Goal: Find contact information: Find contact information

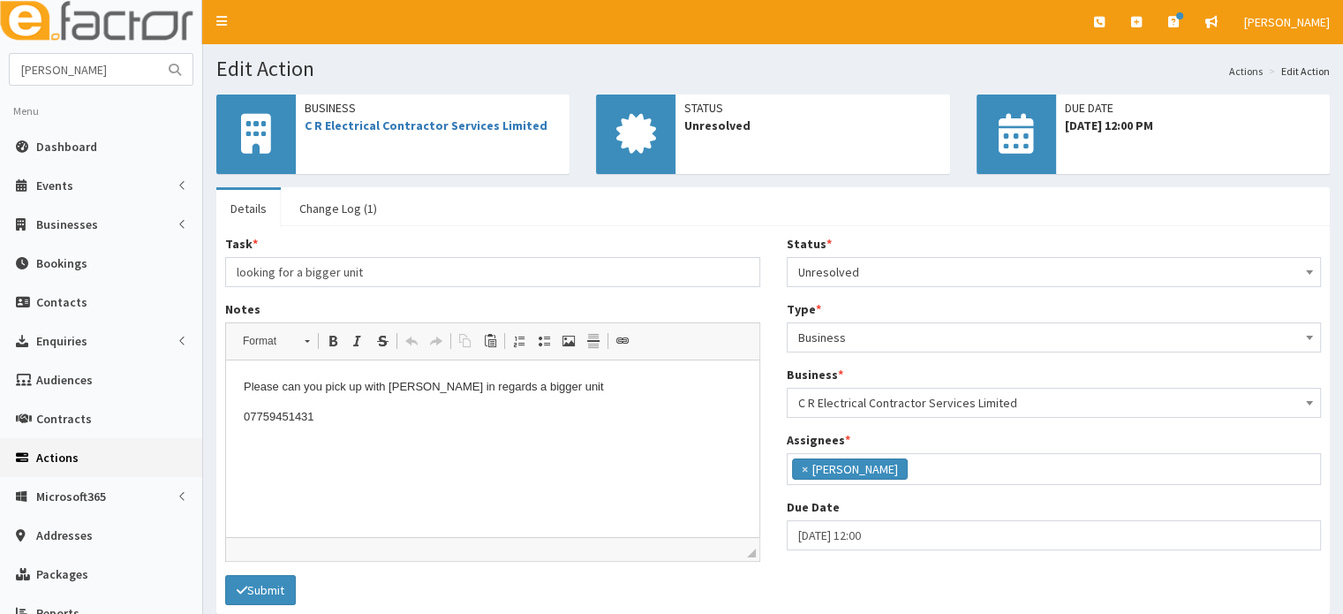
type input "[PERSON_NAME]"
click at [157, 54] on button "submit" at bounding box center [174, 69] width 35 height 31
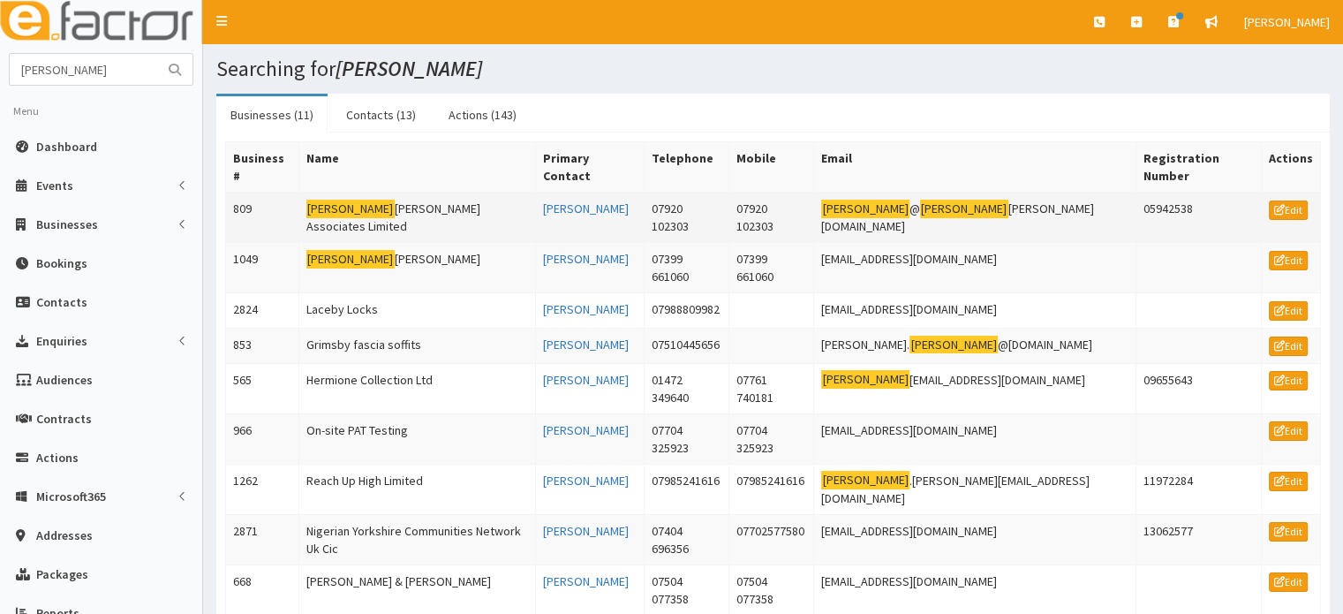
click at [389, 193] on td "[PERSON_NAME] Associates Limited" at bounding box center [418, 218] width 238 height 50
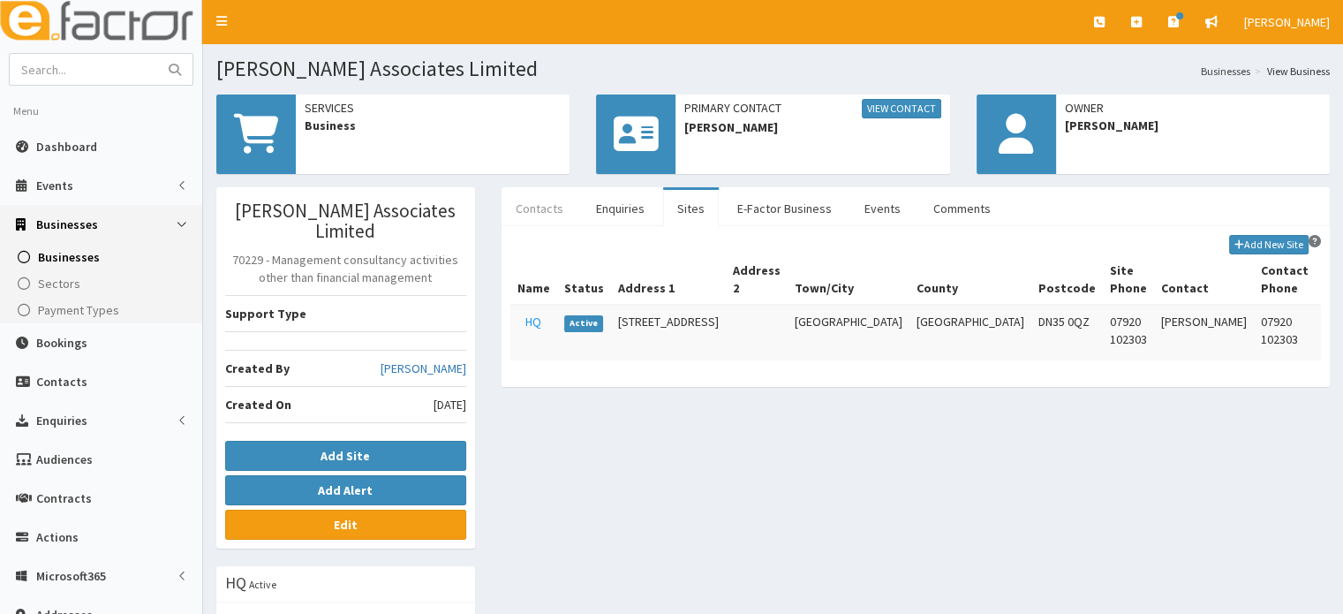
click at [540, 208] on link "Contacts" at bounding box center [540, 208] width 76 height 37
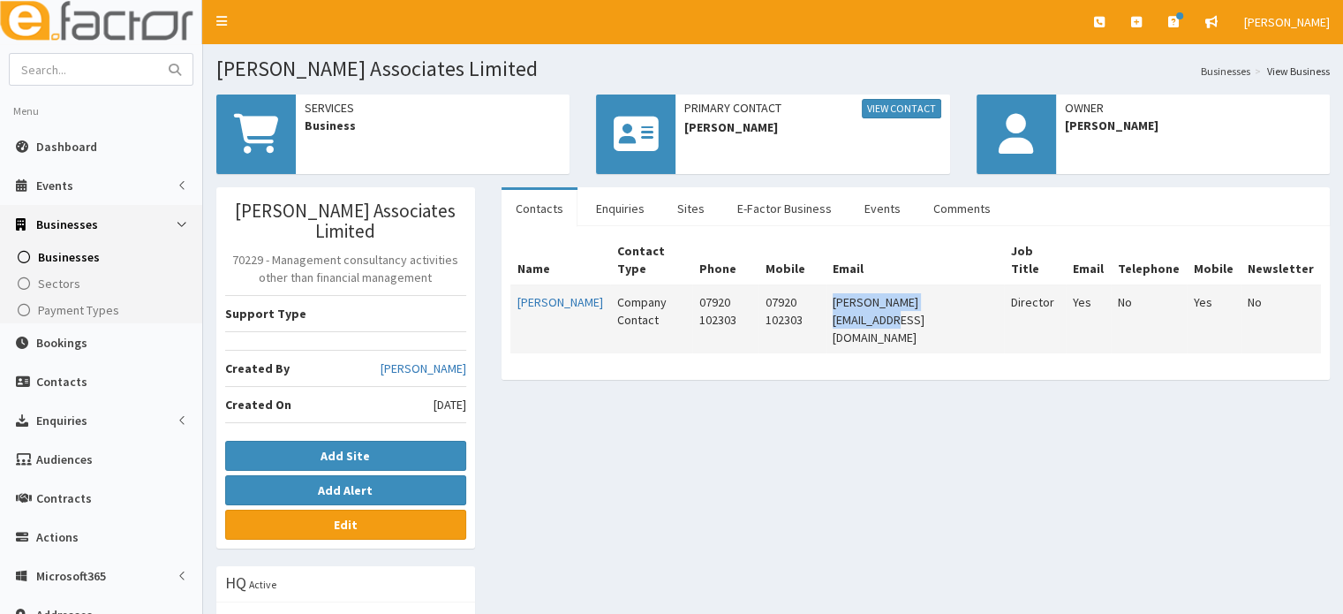
drag, startPoint x: 1015, startPoint y: 282, endPoint x: 877, endPoint y: 290, distance: 138.0
click at [877, 290] on td "nigel@nigellowther.co.uk" at bounding box center [915, 319] width 179 height 68
copy td "nigel@nigellowther.co.uk"
click at [94, 61] on input "text" at bounding box center [84, 69] width 148 height 31
click at [74, 77] on input "text" at bounding box center [84, 69] width 148 height 31
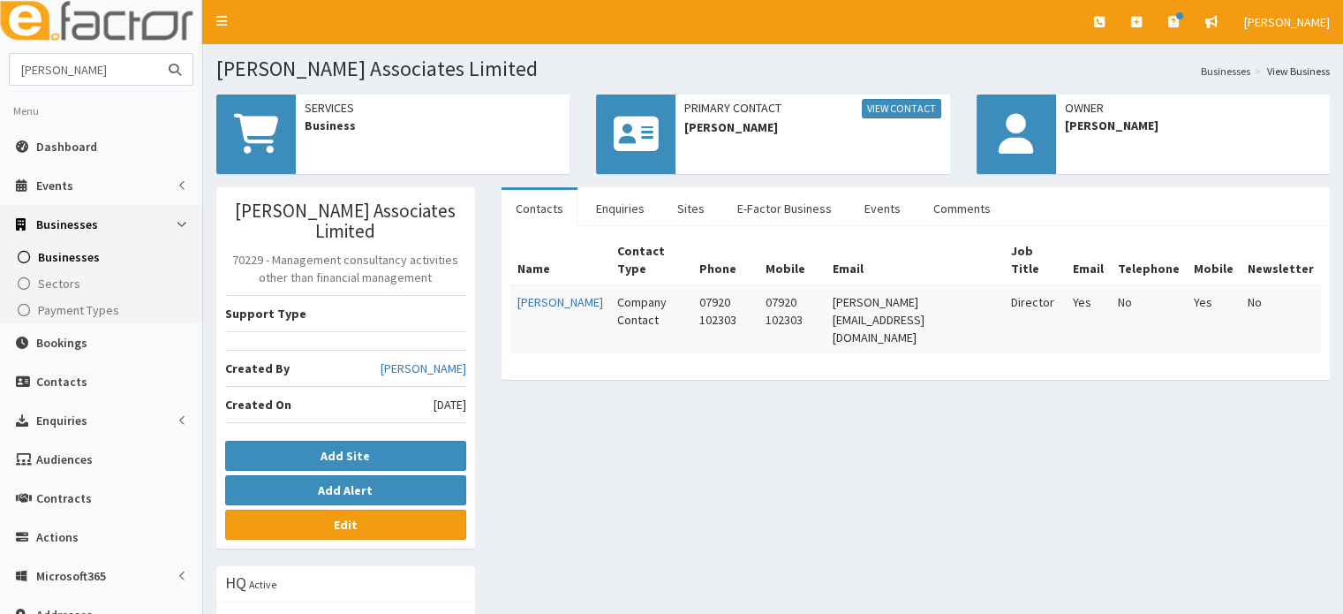
type input "quirk"
click at [157, 54] on button "submit" at bounding box center [174, 69] width 35 height 31
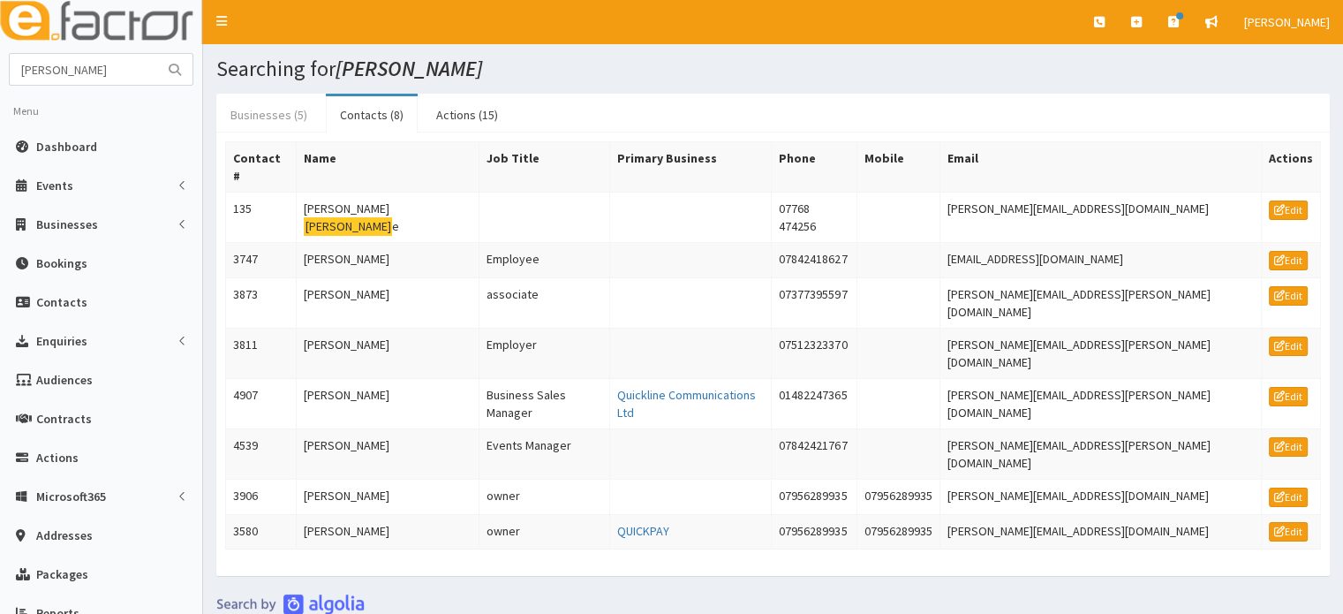
click at [279, 109] on link "Businesses (5)" at bounding box center [268, 114] width 105 height 37
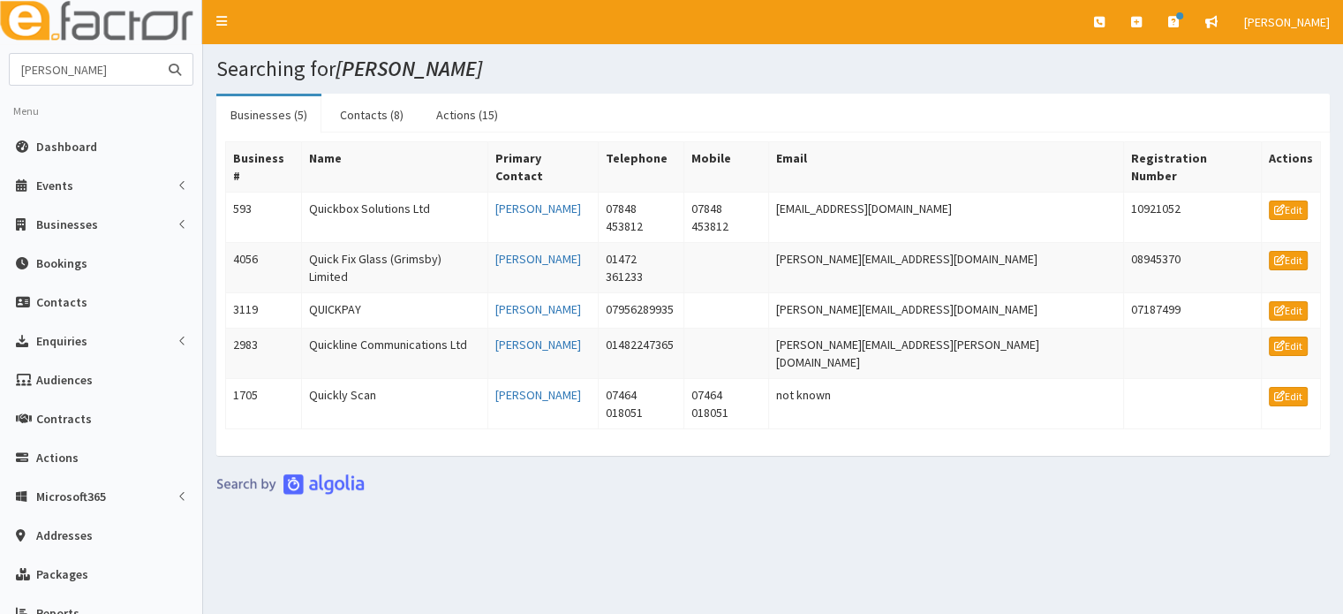
click at [95, 69] on input "[PERSON_NAME]" at bounding box center [84, 69] width 148 height 31
type input "quirq"
click at [157, 54] on button "submit" at bounding box center [174, 69] width 35 height 31
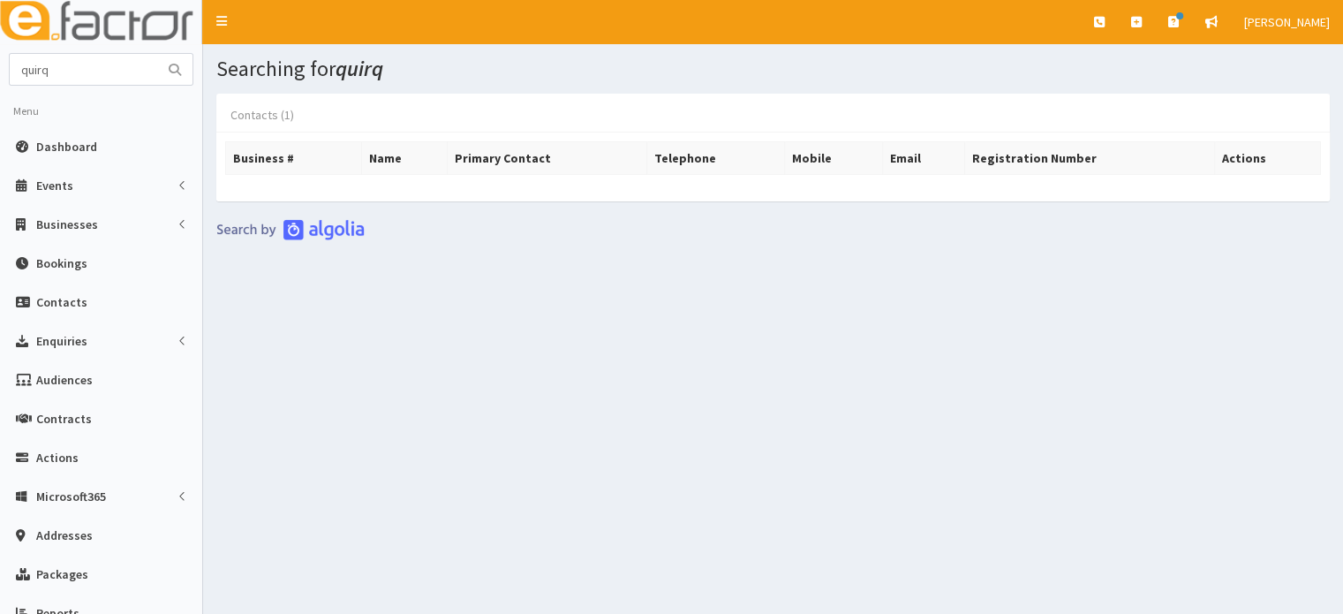
click at [276, 115] on link "Contacts (1)" at bounding box center [262, 114] width 92 height 37
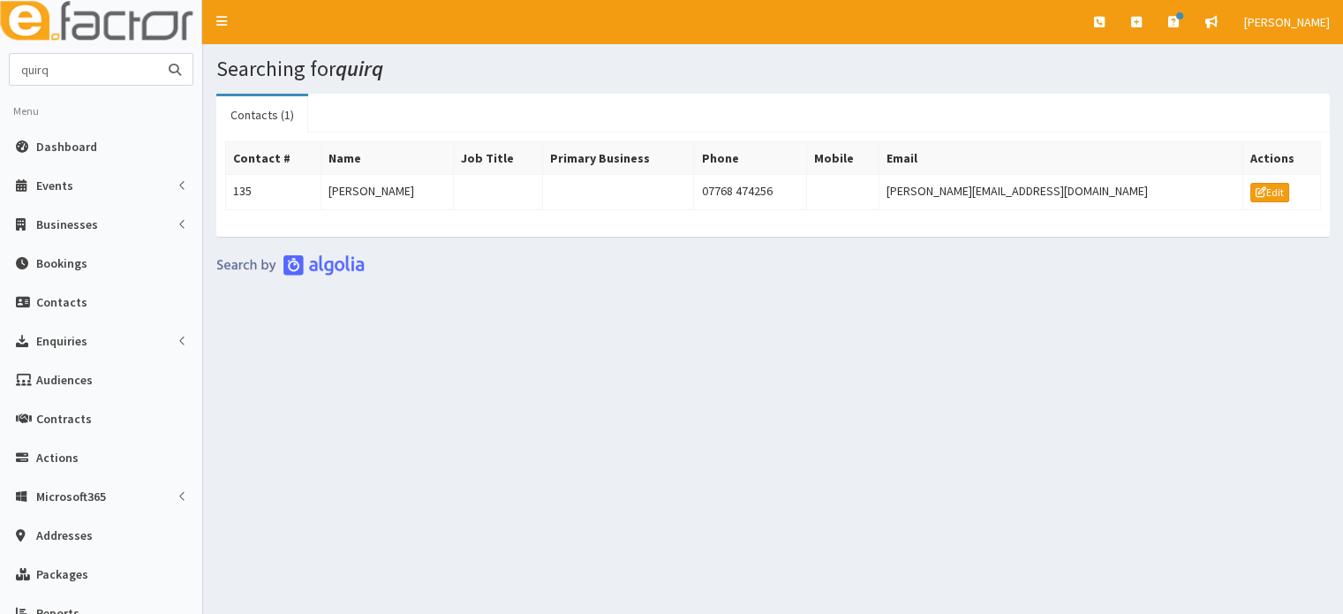
click at [88, 78] on input "quirq" at bounding box center [84, 69] width 148 height 31
type input "caz gr"
click at [157, 54] on button "submit" at bounding box center [174, 69] width 35 height 31
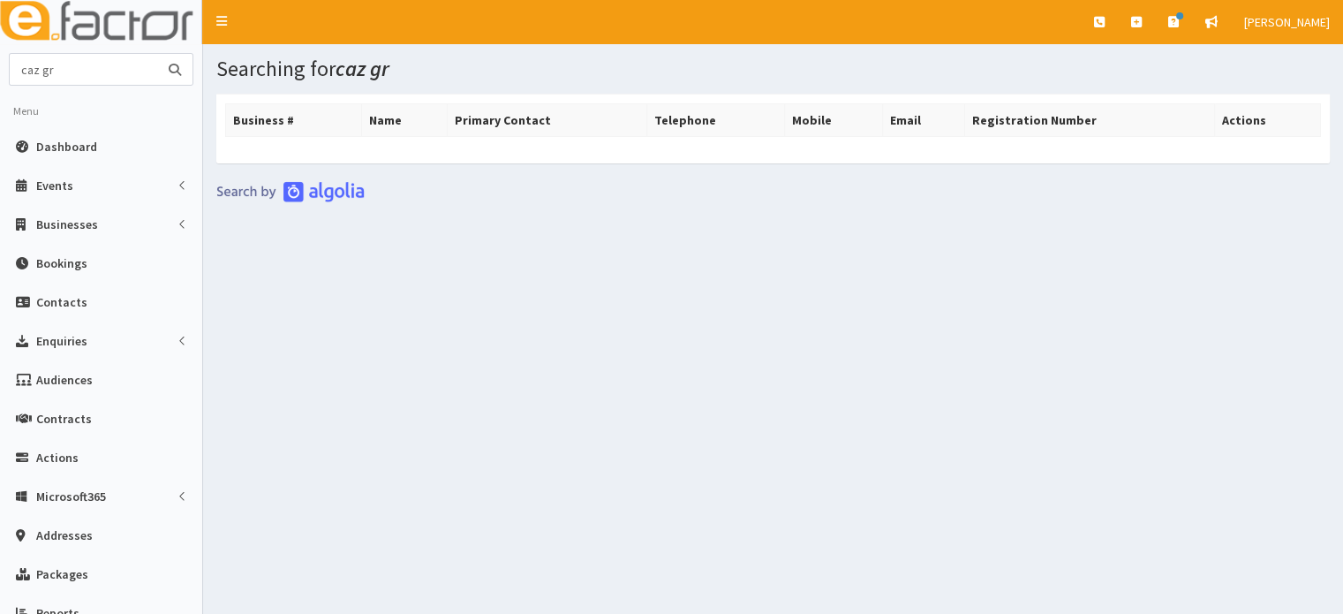
click at [88, 77] on input "caz gr" at bounding box center [84, 69] width 148 height 31
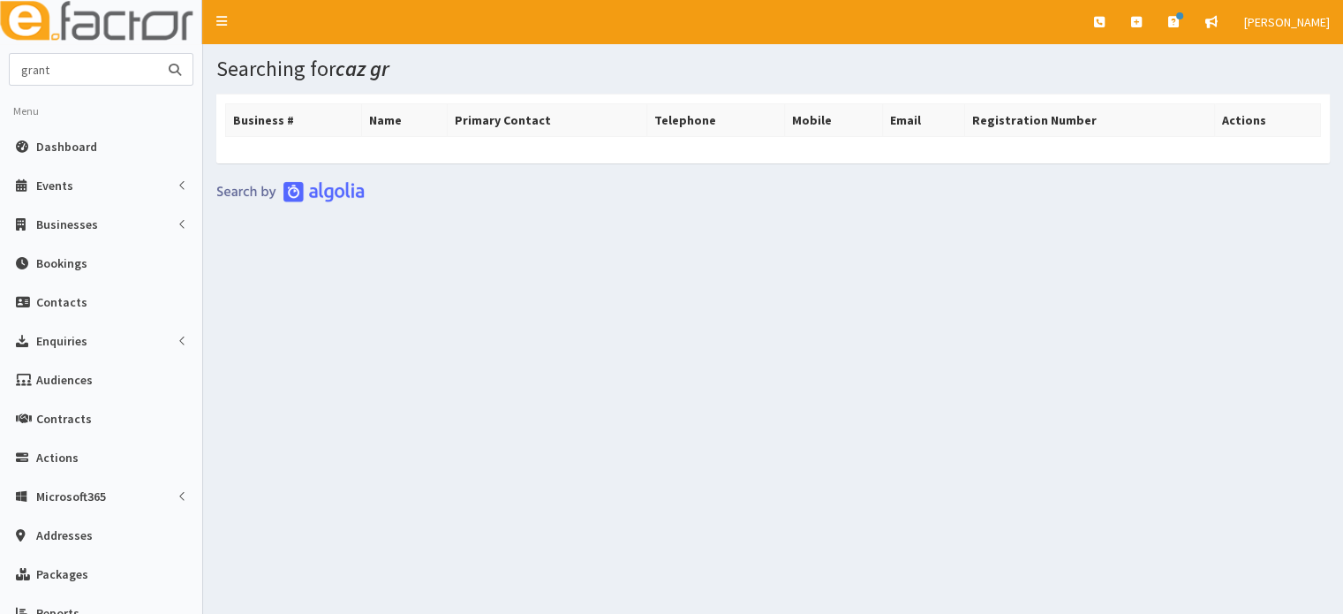
type input "grant"
click at [157, 54] on button "submit" at bounding box center [174, 69] width 35 height 31
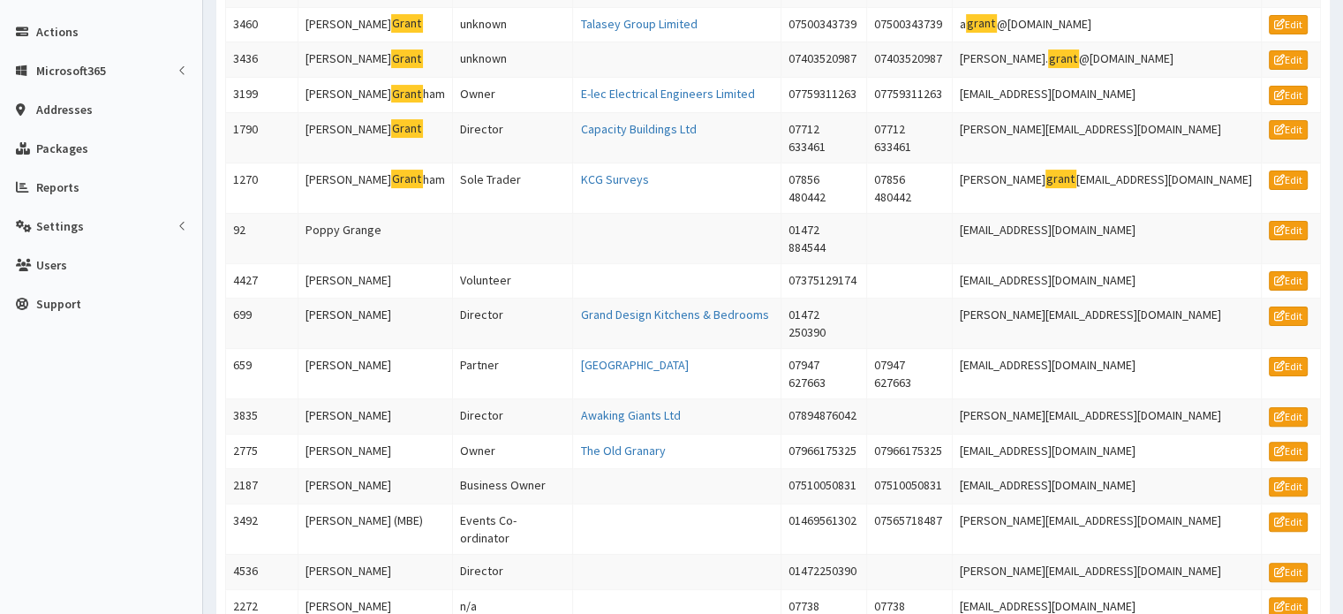
scroll to position [427, 0]
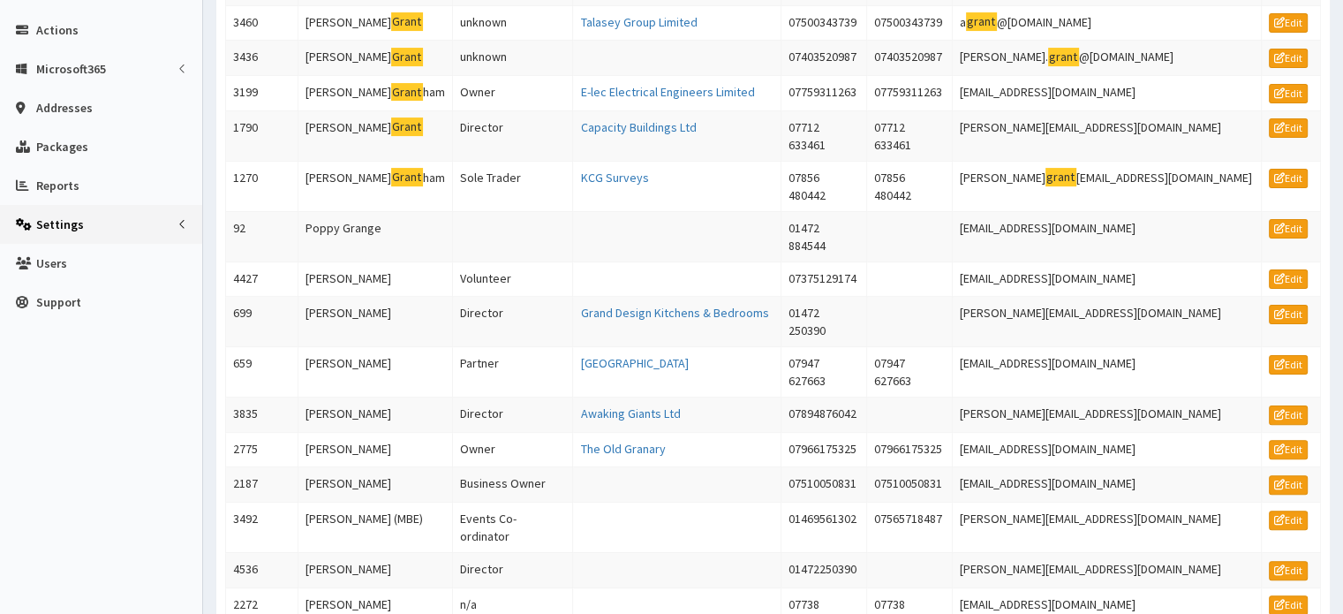
click at [156, 236] on link "Settings" at bounding box center [101, 224] width 202 height 39
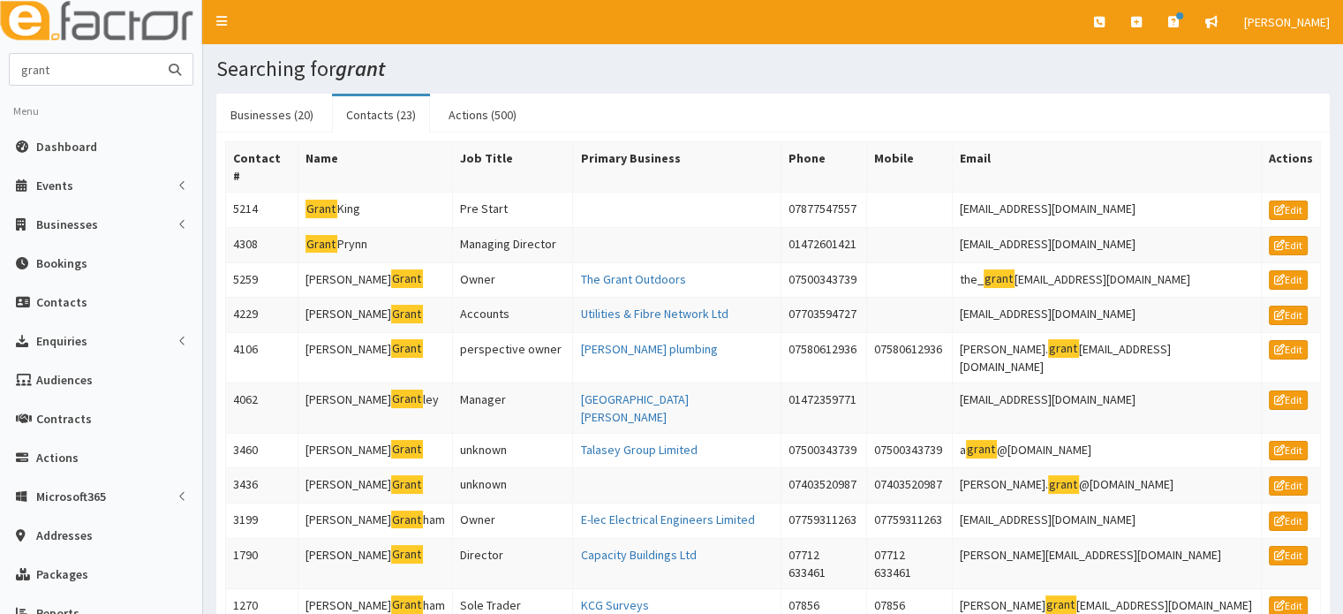
click at [102, 70] on input "grant" at bounding box center [84, 69] width 148 height 31
type input "[PERSON_NAME]"
click at [157, 54] on button "submit" at bounding box center [174, 69] width 35 height 31
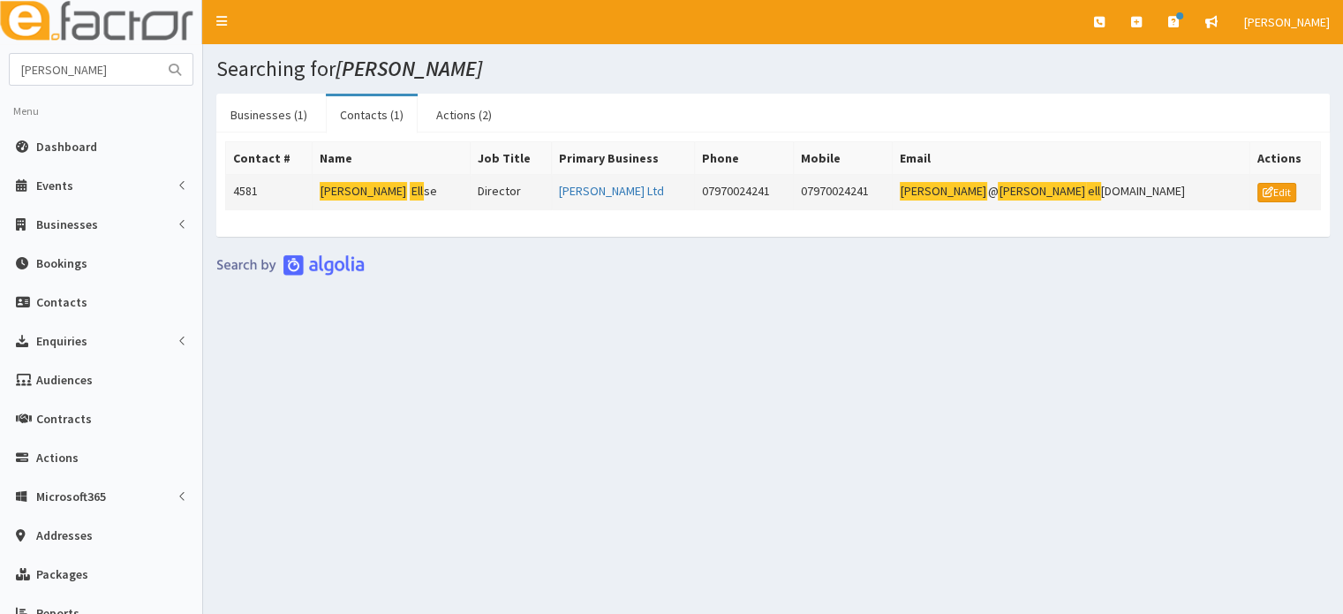
click at [364, 182] on mark "[PERSON_NAME]" at bounding box center [364, 191] width 88 height 19
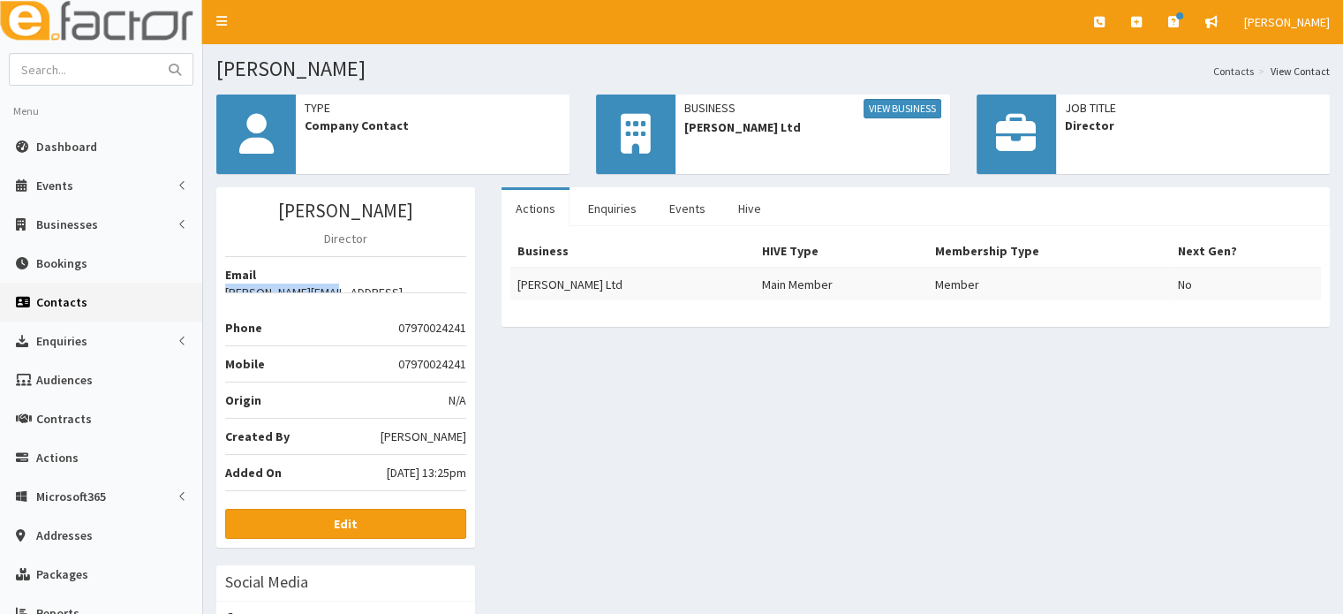
drag, startPoint x: 464, startPoint y: 274, endPoint x: 343, endPoint y: 272, distance: 121.0
click at [343, 284] on span "[PERSON_NAME][EMAIL_ADDRESS][DOMAIN_NAME]" at bounding box center [345, 301] width 241 height 35
copy span "[PERSON_NAME][EMAIL_ADDRESS][DOMAIN_NAME]"
